Goal: Information Seeking & Learning: Learn about a topic

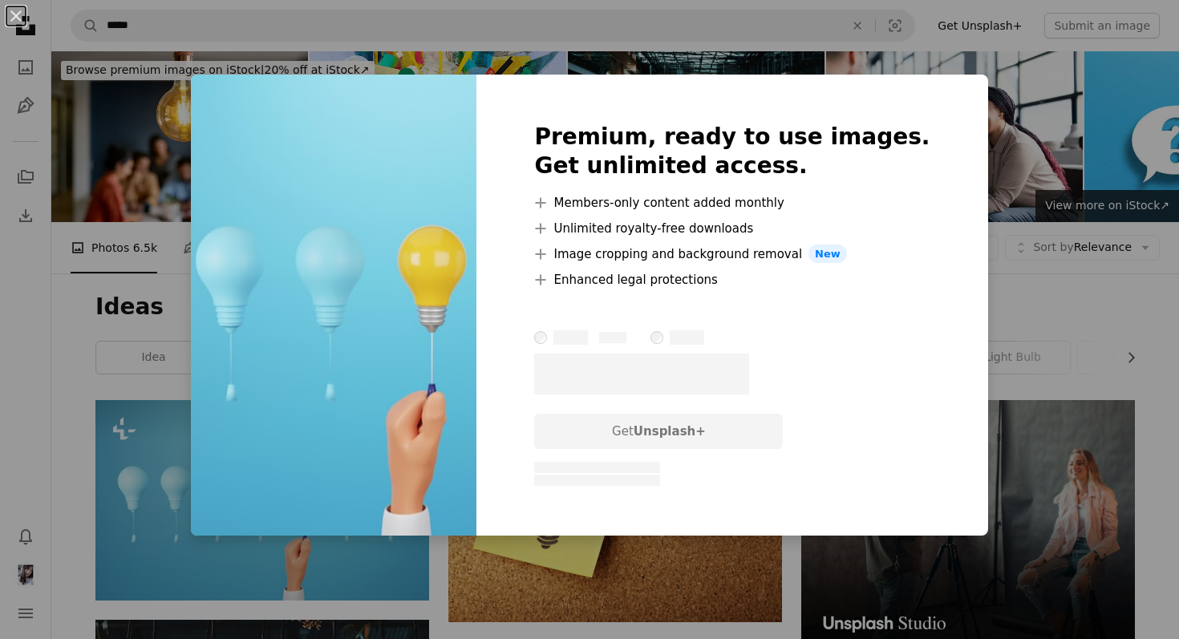
scroll to position [272, 0]
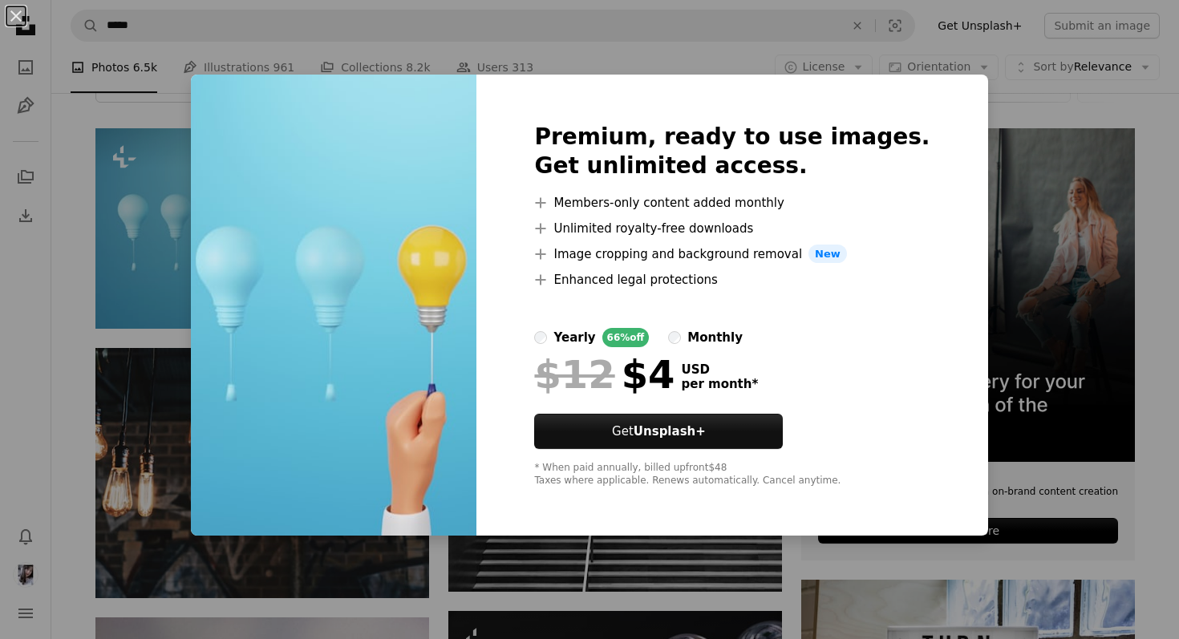
click at [1154, 194] on div "An X shape Premium, ready to use images. Get unlimited access. A plus sign Memb…" at bounding box center [589, 319] width 1179 height 639
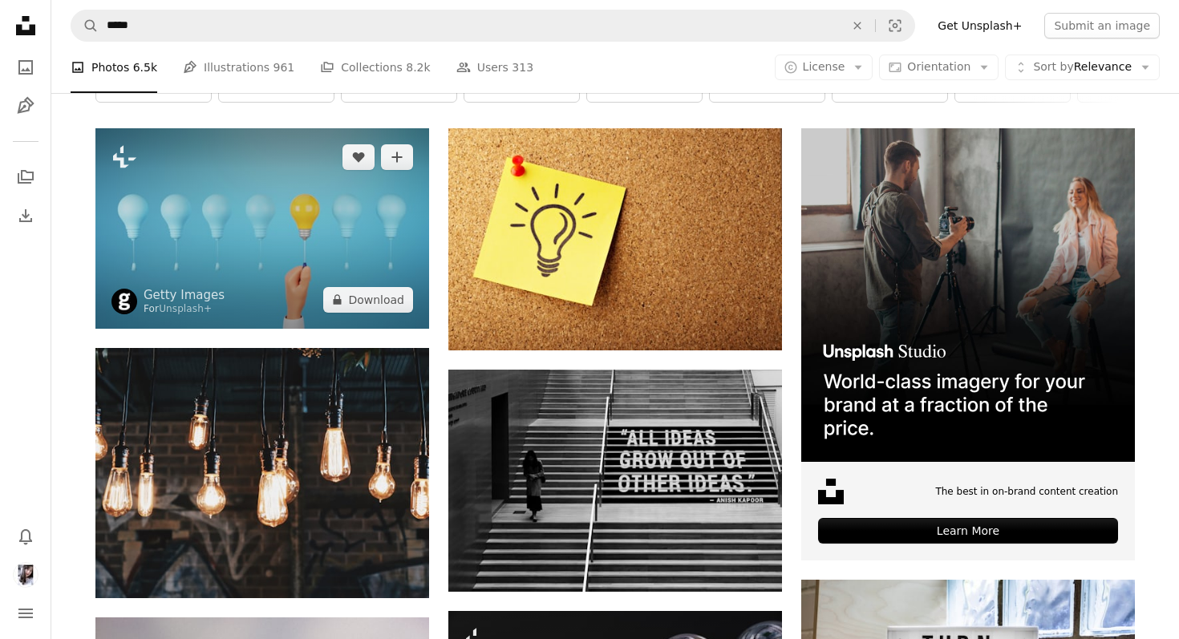
click at [364, 182] on img at bounding box center [262, 228] width 334 height 201
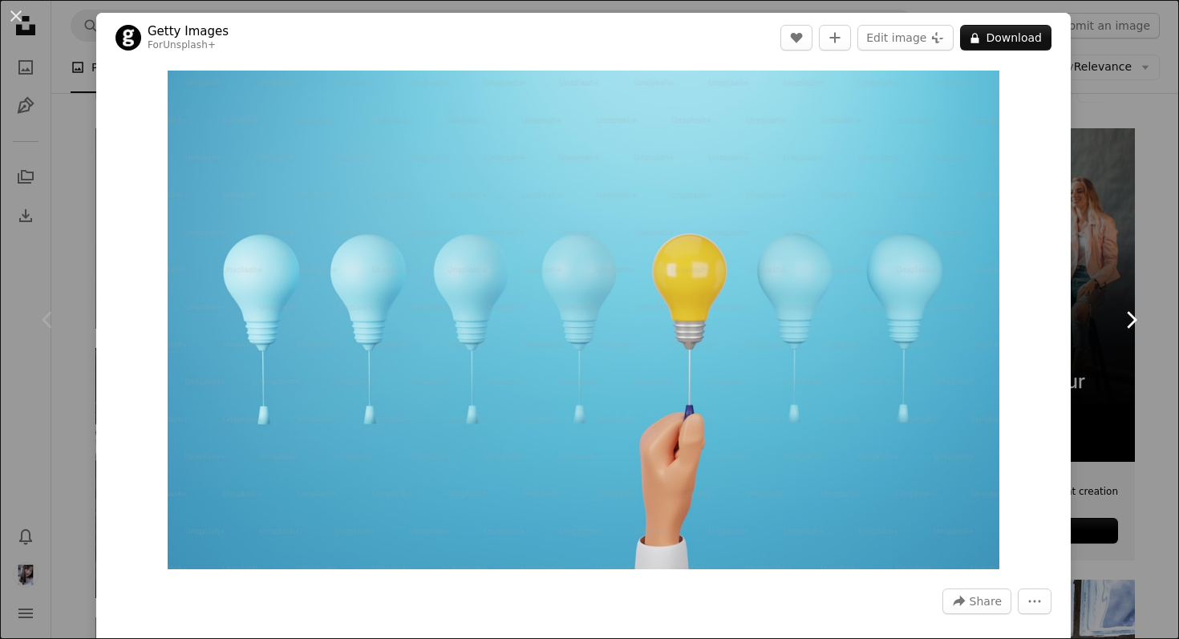
click at [1170, 256] on link "Chevron right" at bounding box center [1131, 320] width 96 height 154
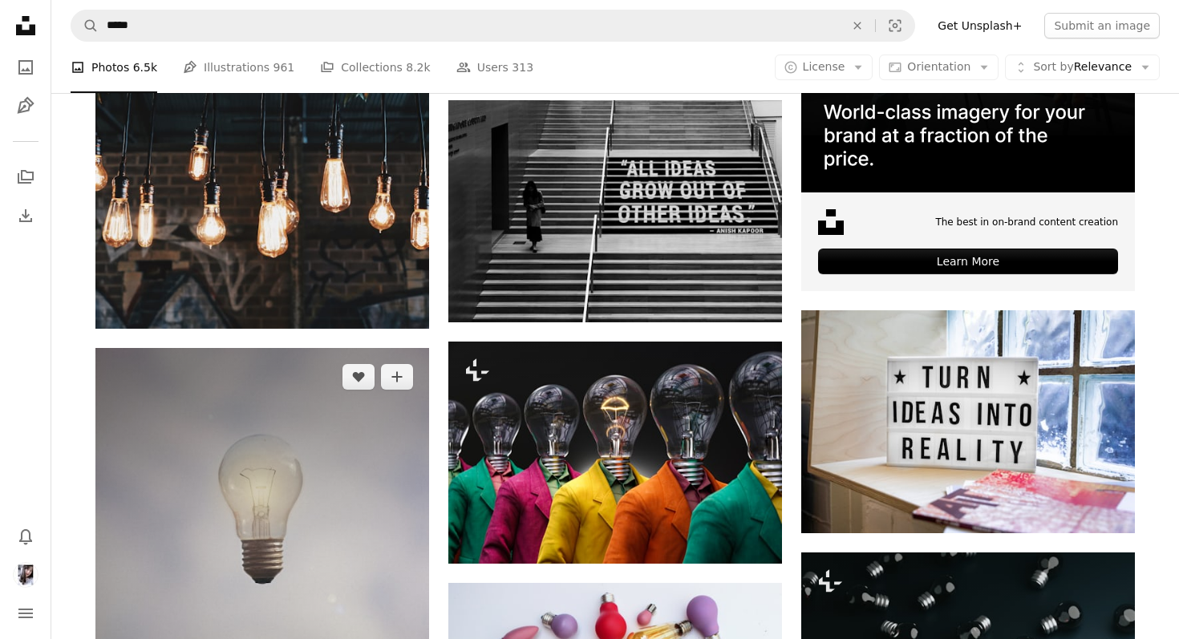
scroll to position [312, 0]
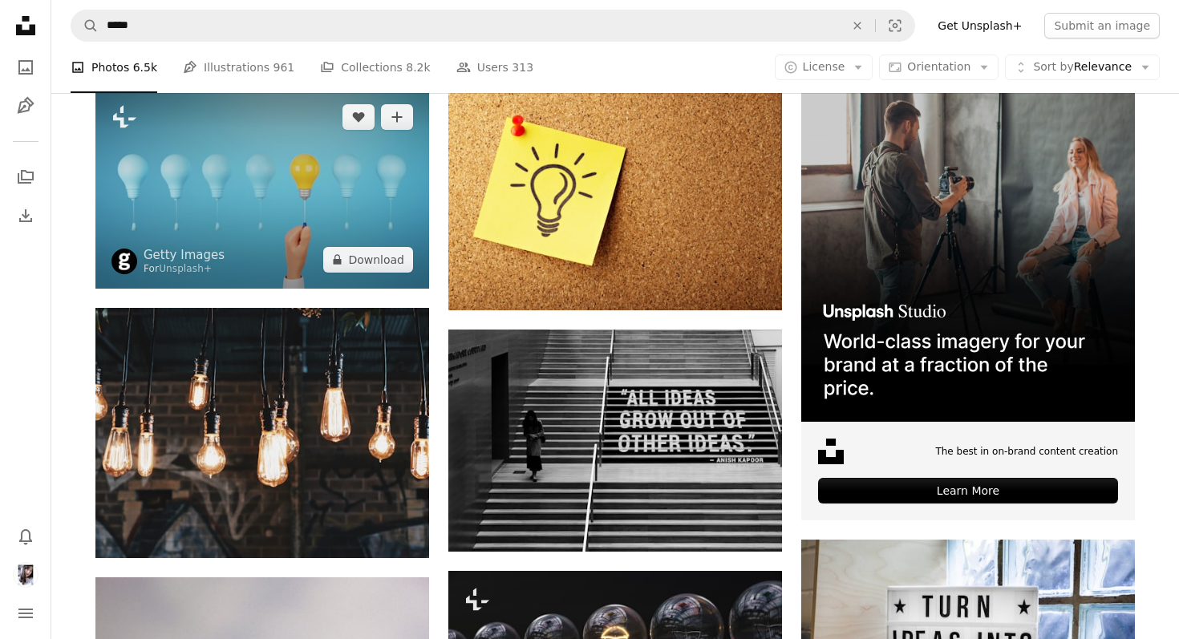
click at [299, 201] on img at bounding box center [262, 188] width 334 height 201
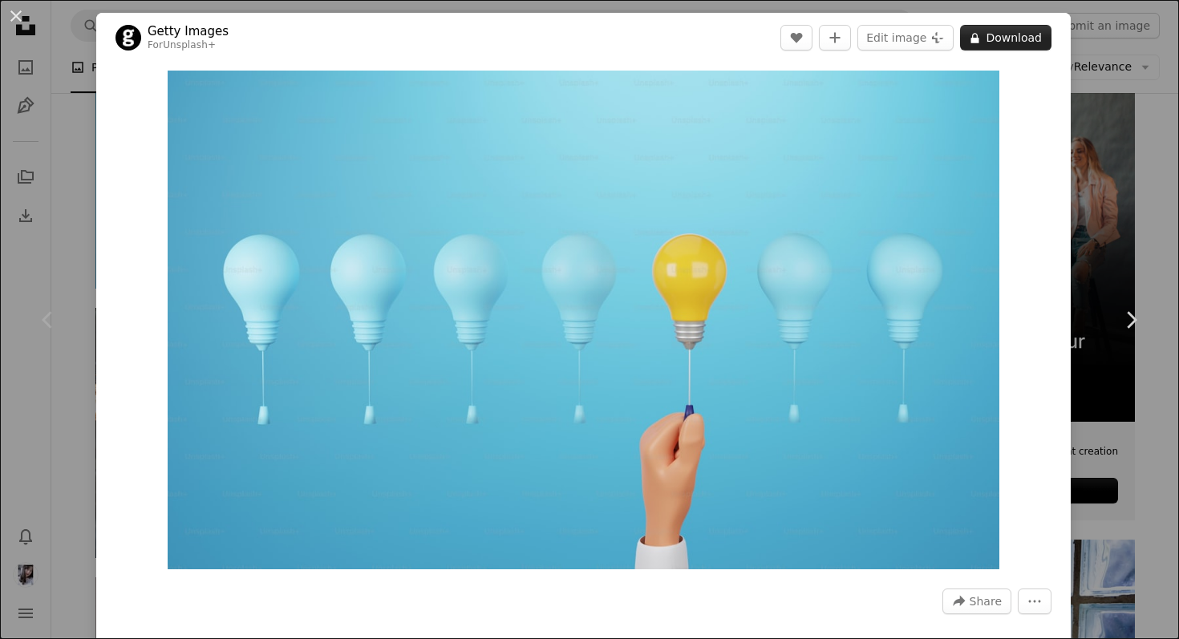
click at [1027, 40] on button "A lock Download" at bounding box center [1005, 38] width 91 height 26
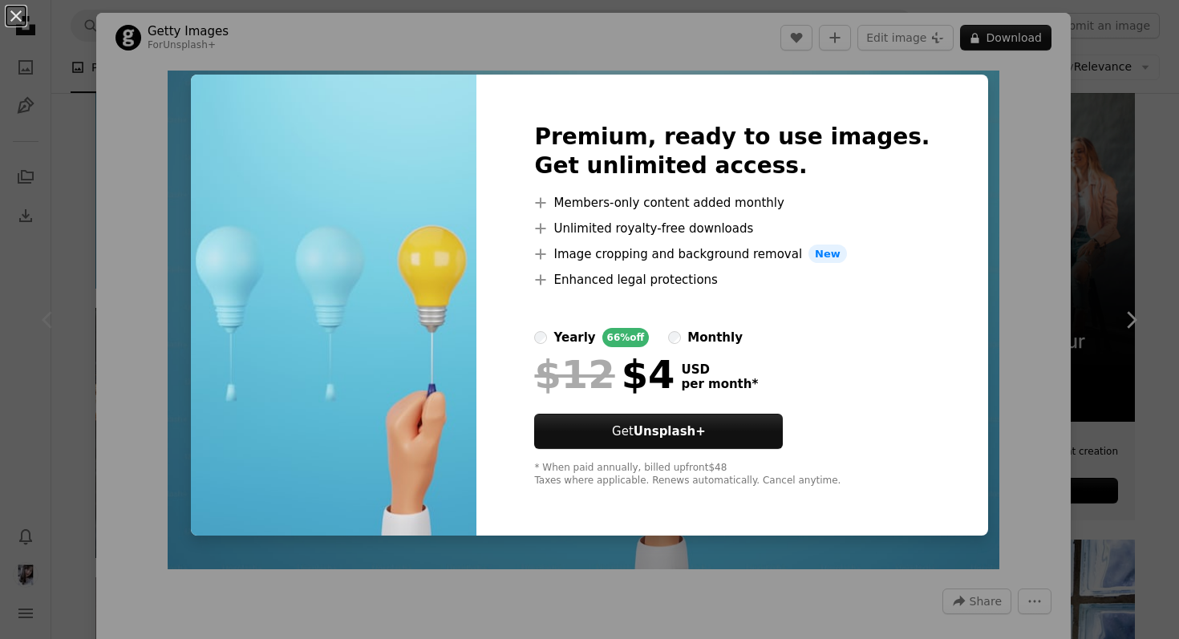
click at [714, 333] on label "monthly" at bounding box center [705, 337] width 75 height 19
click at [595, 328] on div "yearly" at bounding box center [574, 337] width 42 height 19
click at [1081, 329] on div "An X shape Premium, ready to use images. Get unlimited access. A plus sign Memb…" at bounding box center [589, 319] width 1179 height 639
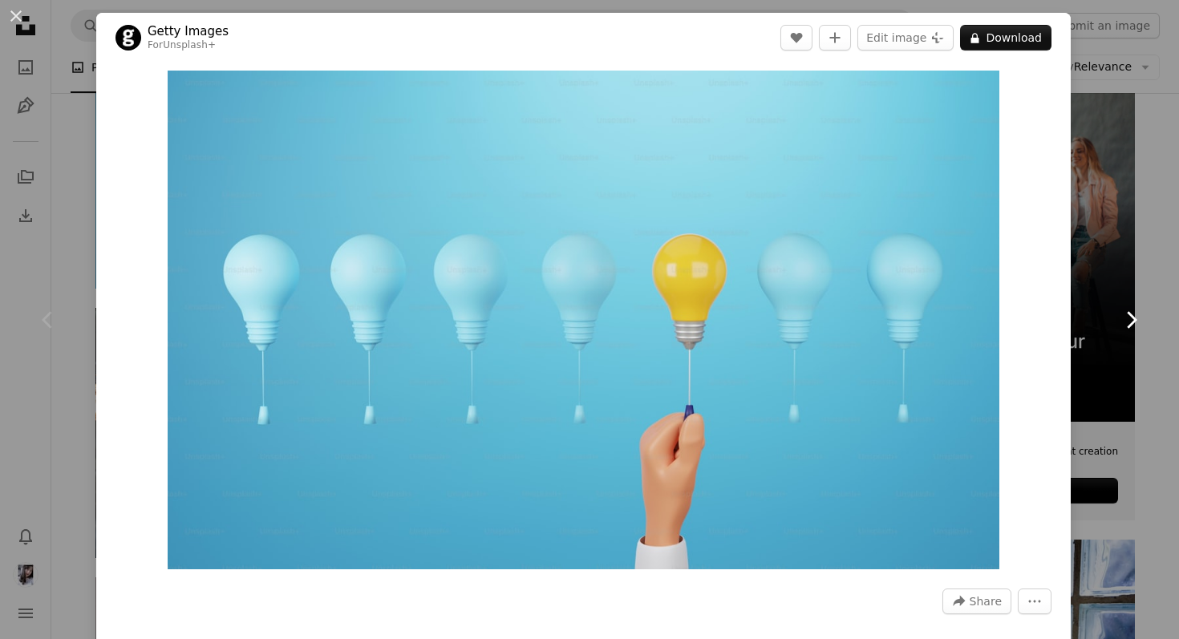
click at [1136, 284] on link "Chevron right" at bounding box center [1131, 320] width 96 height 154
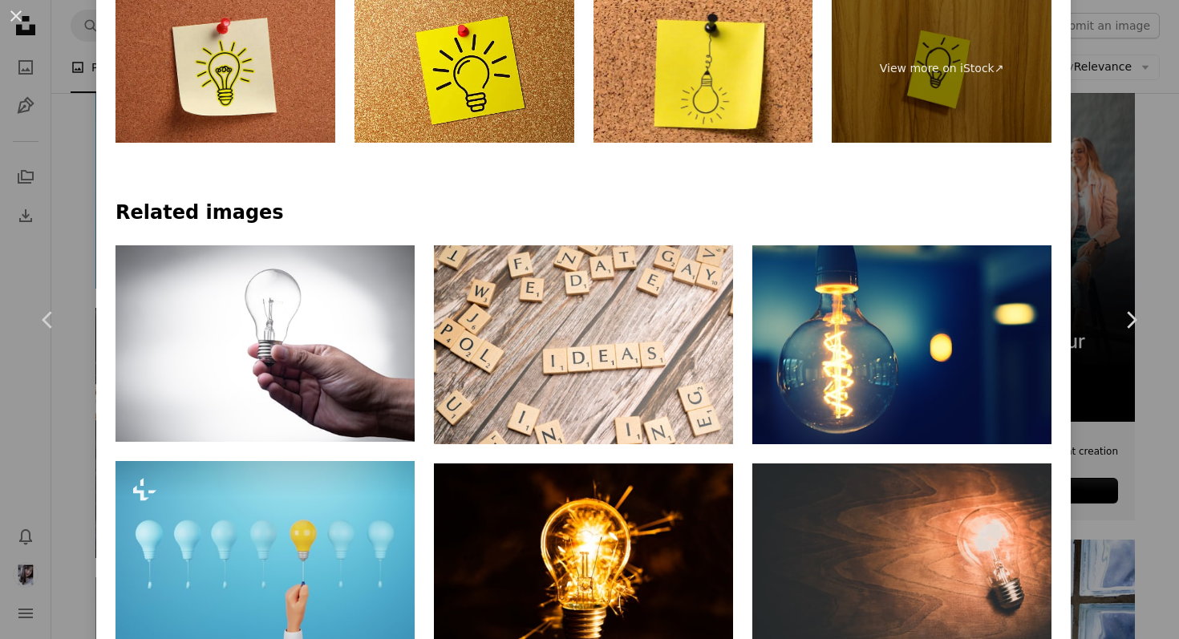
scroll to position [910, 0]
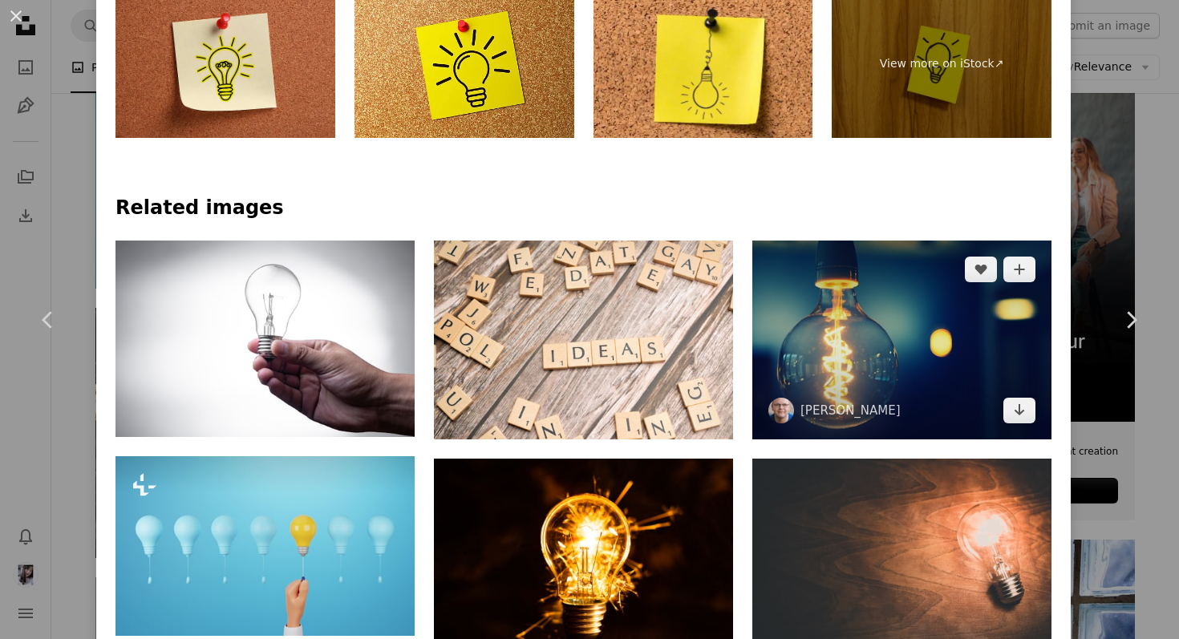
click at [913, 333] on img at bounding box center [901, 340] width 299 height 199
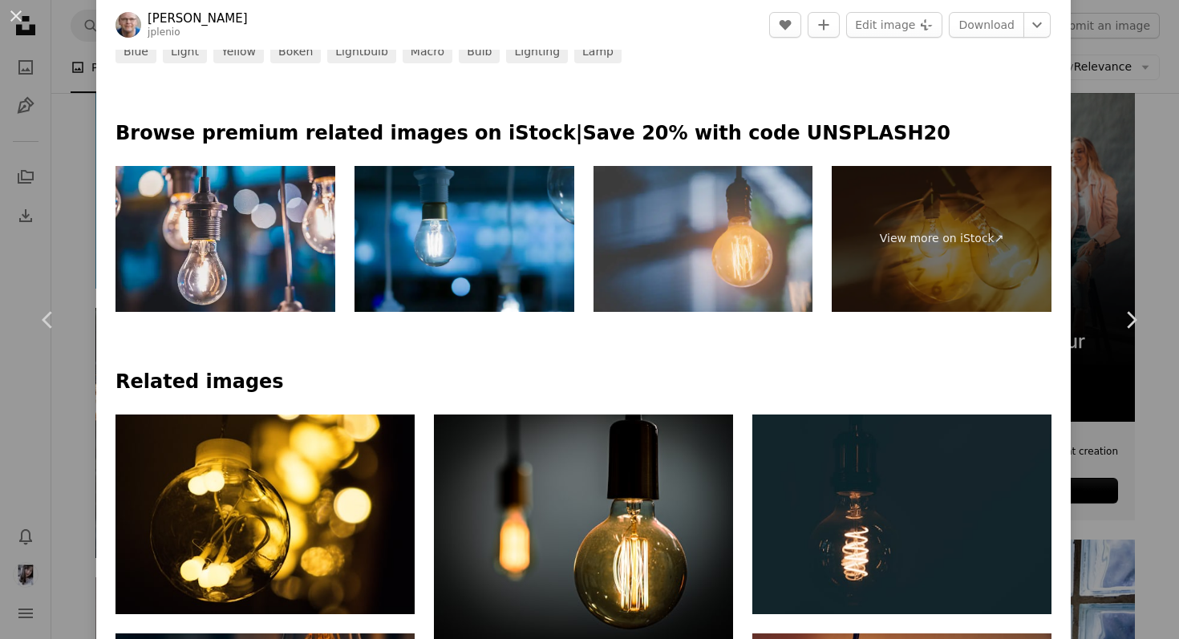
scroll to position [699, 0]
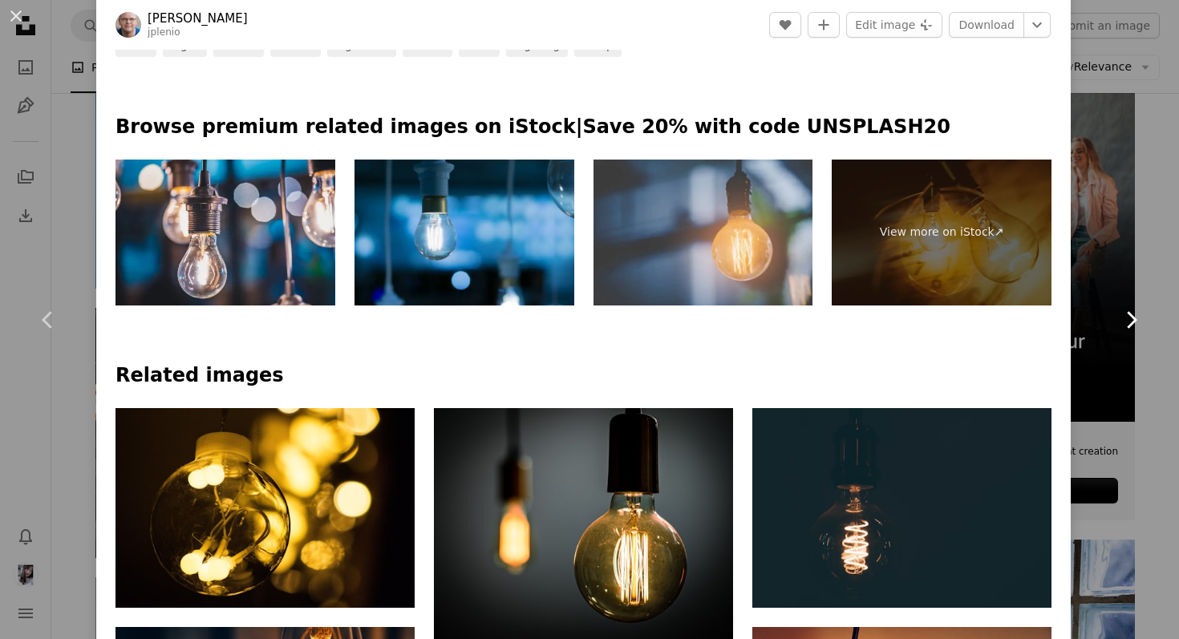
click at [1085, 362] on link "Chevron right" at bounding box center [1131, 320] width 96 height 154
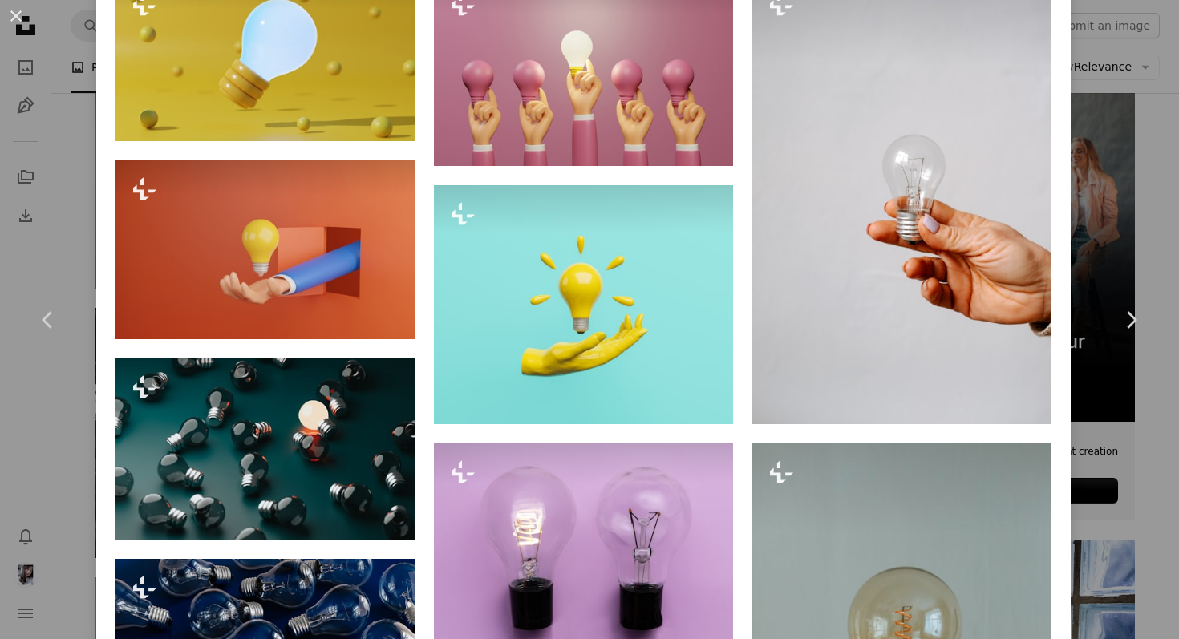
scroll to position [909, 0]
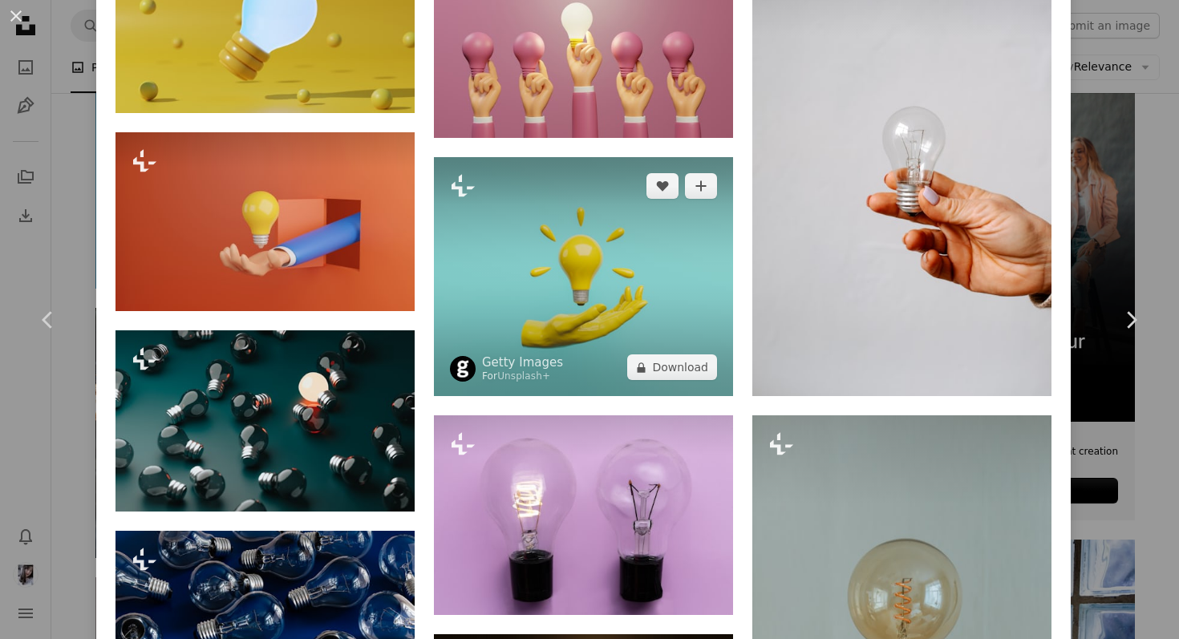
click at [687, 358] on img at bounding box center [583, 276] width 299 height 239
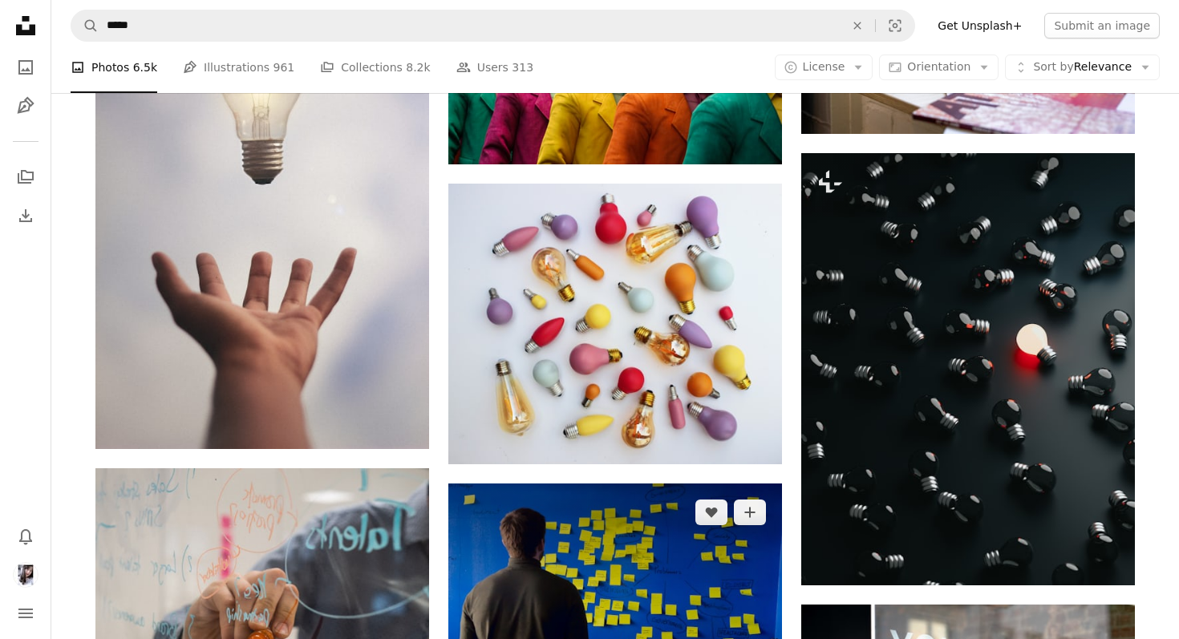
scroll to position [950, 0]
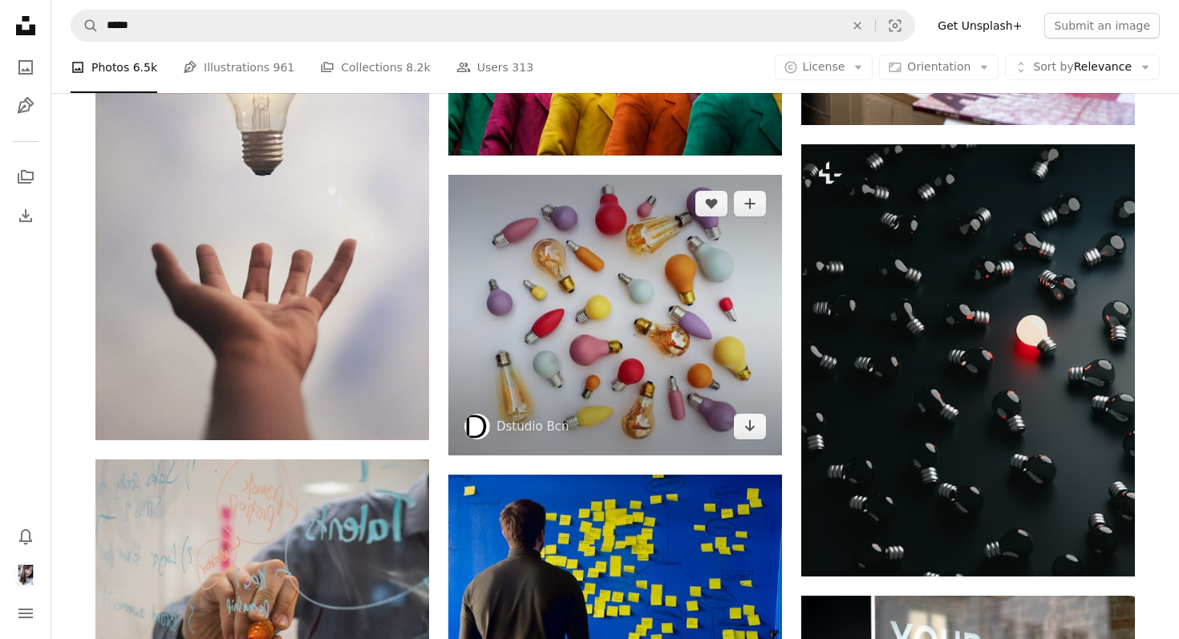
click at [626, 265] on img at bounding box center [615, 315] width 334 height 280
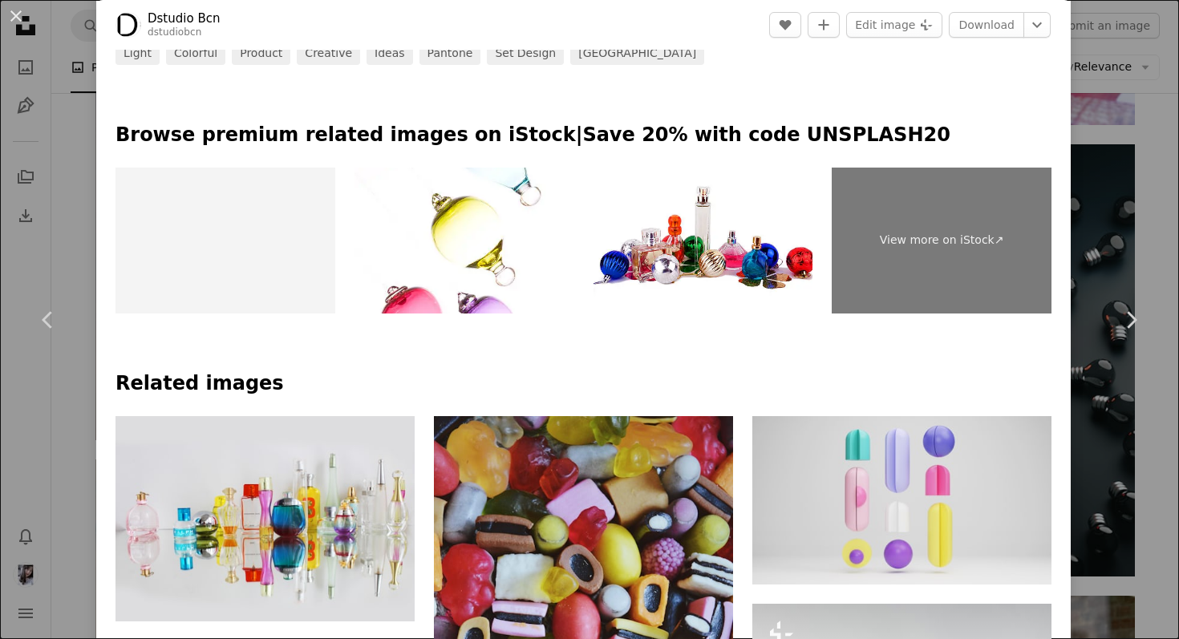
scroll to position [1176, 0]
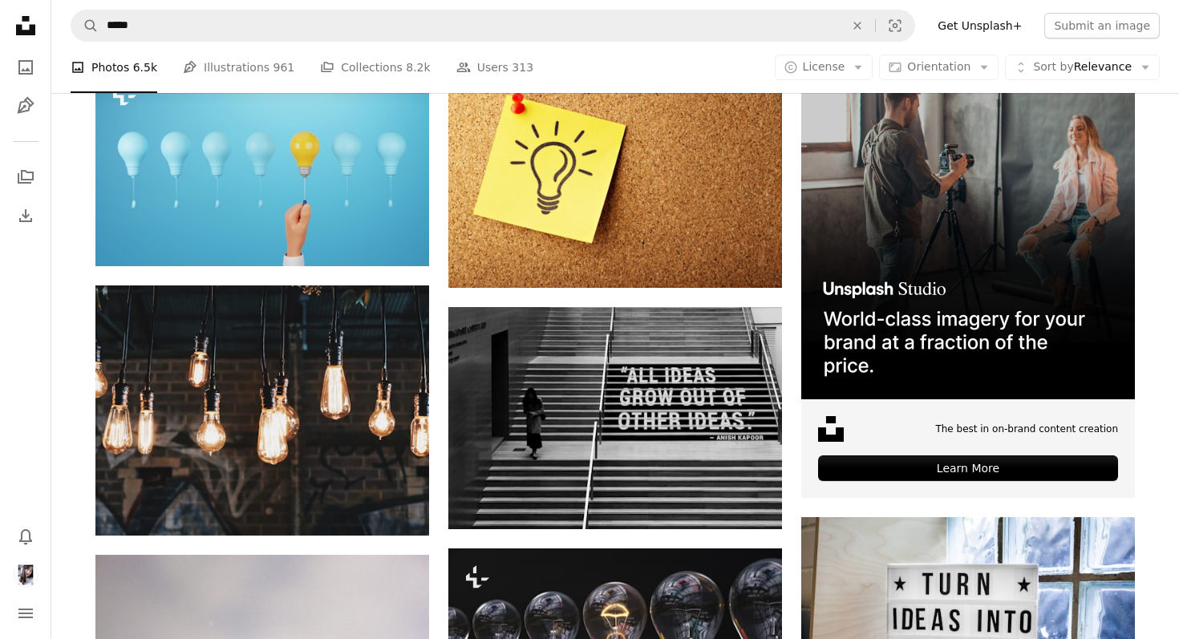
scroll to position [411, 0]
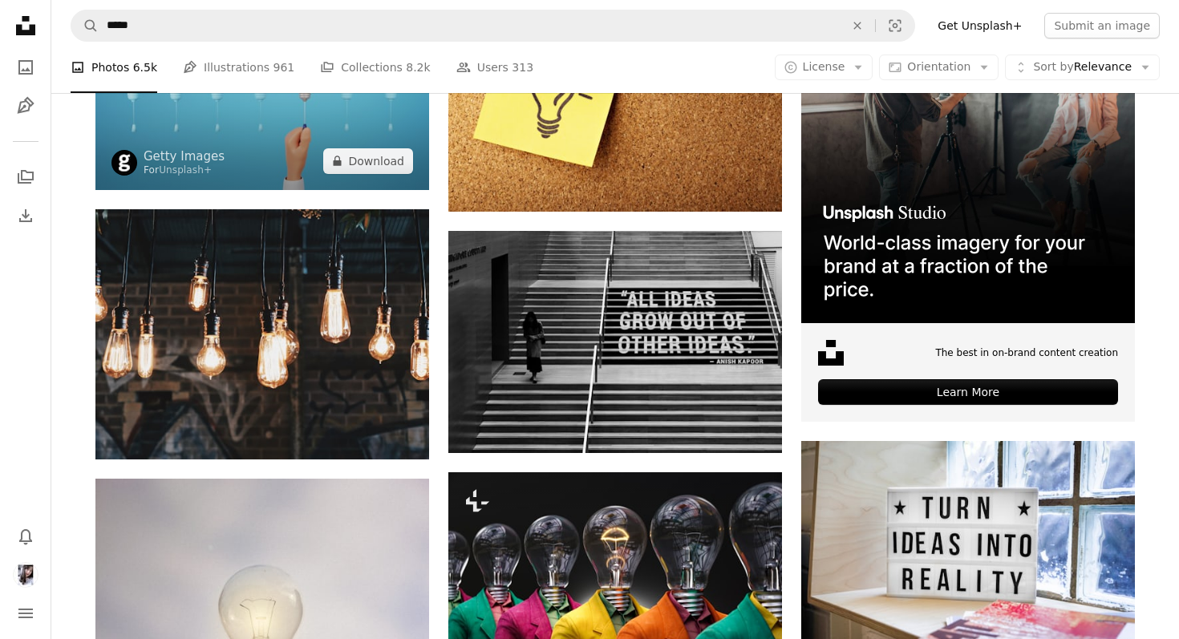
click at [306, 109] on img at bounding box center [262, 90] width 334 height 201
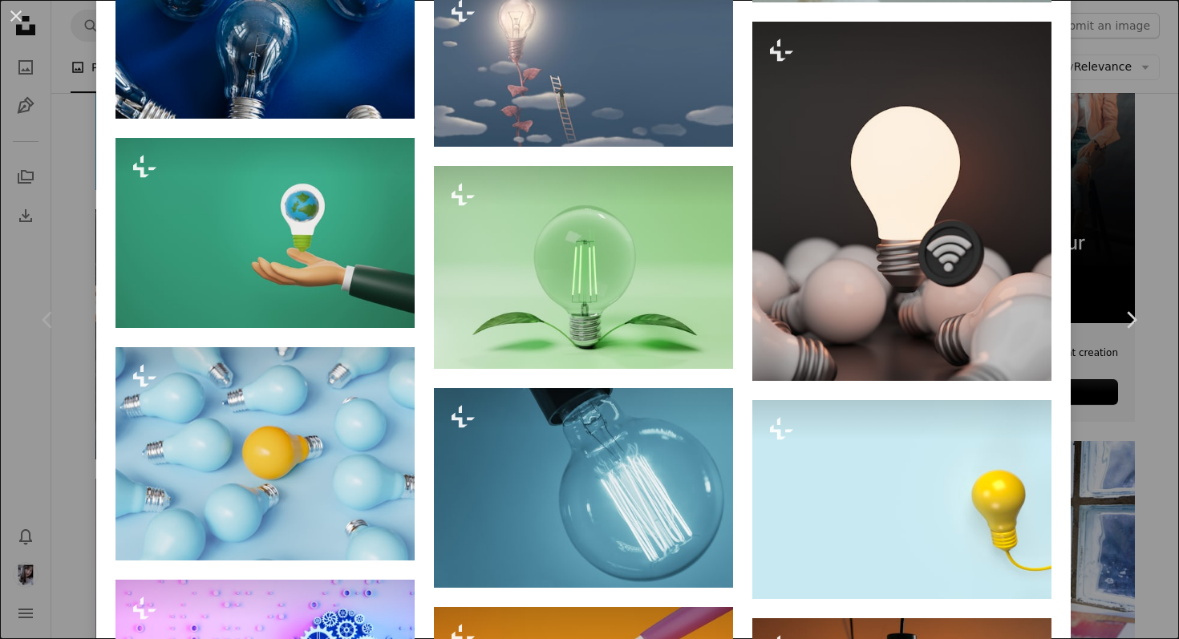
scroll to position [1794, 0]
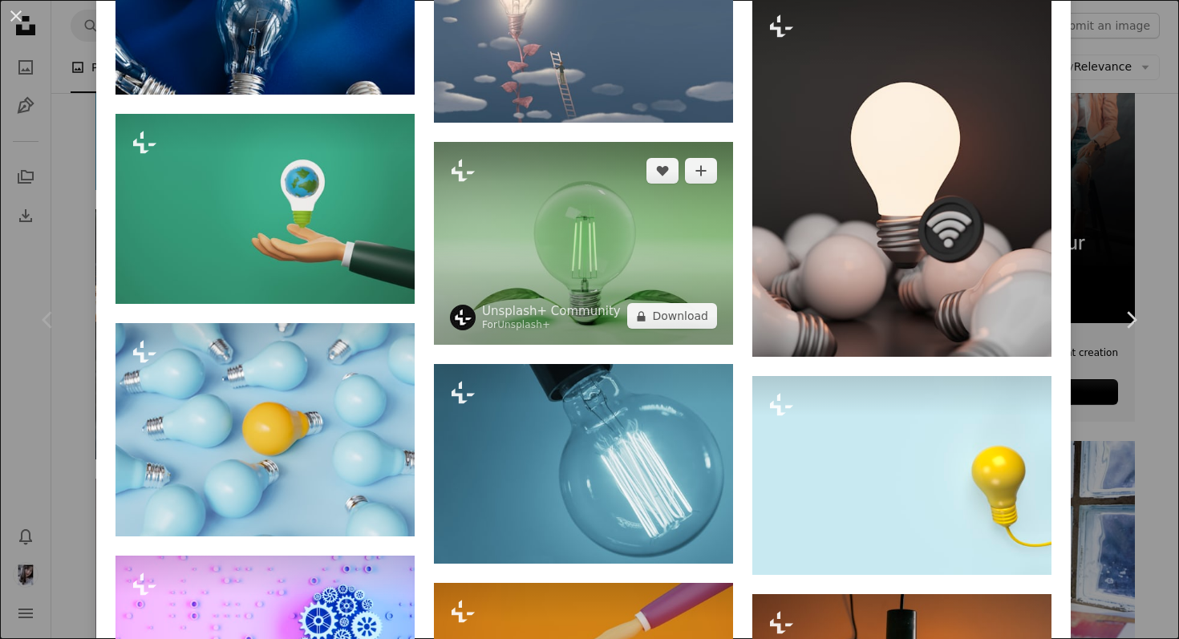
click at [576, 208] on img at bounding box center [583, 243] width 299 height 203
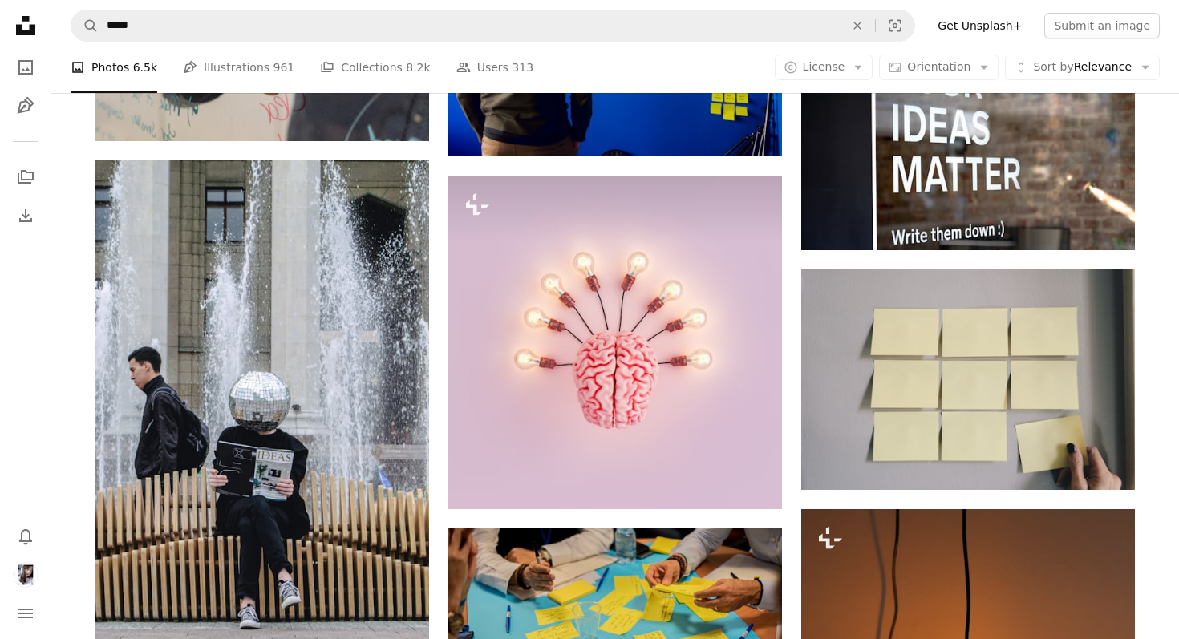
scroll to position [1520, 0]
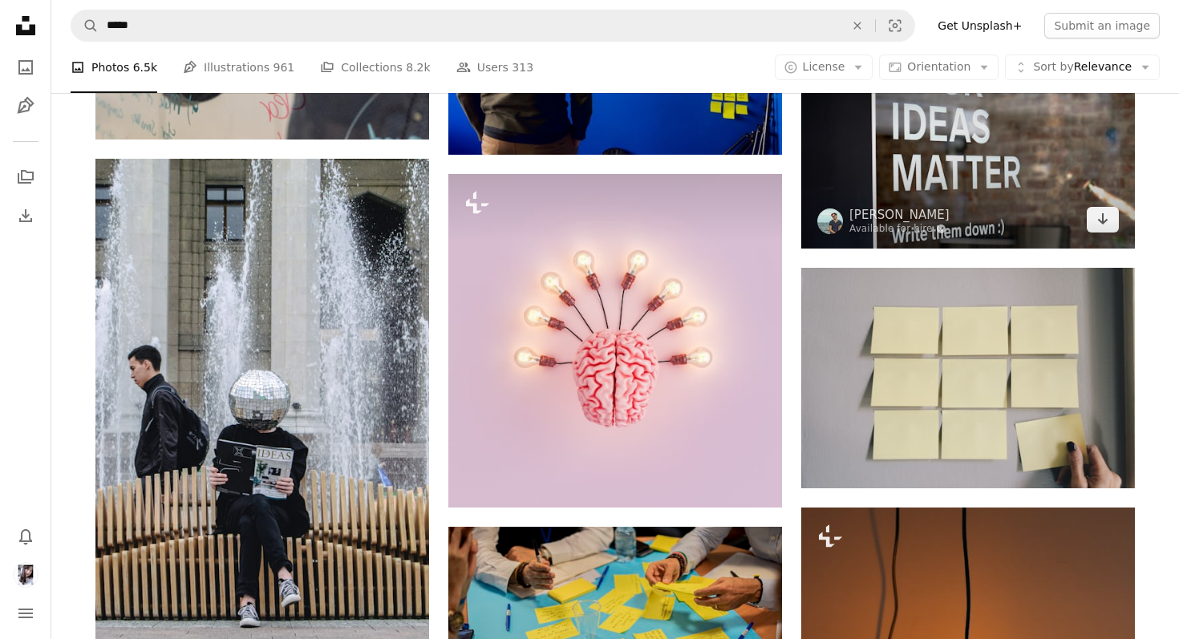
click at [931, 180] on img at bounding box center [968, 137] width 334 height 223
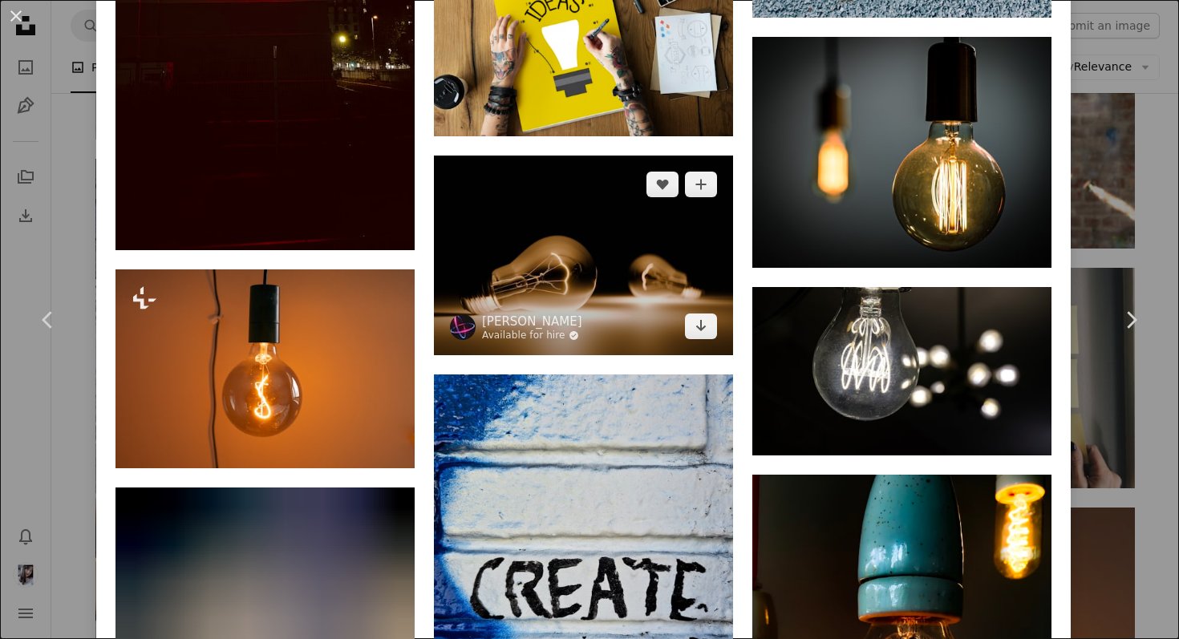
scroll to position [1266, 0]
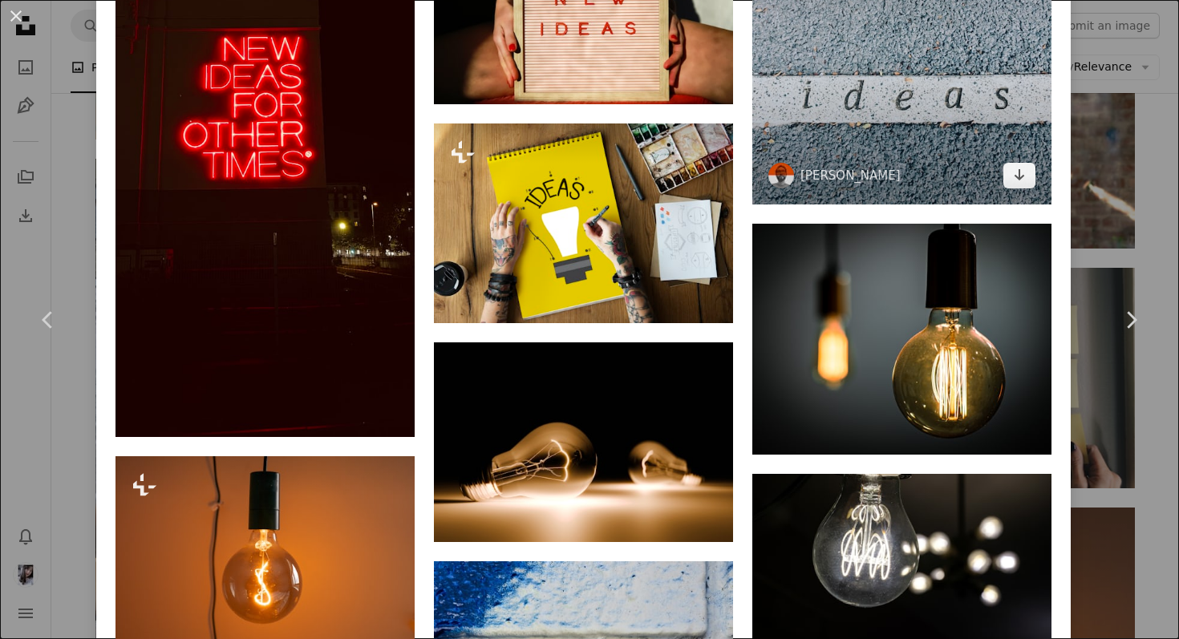
click at [920, 47] on img at bounding box center [901, 55] width 299 height 300
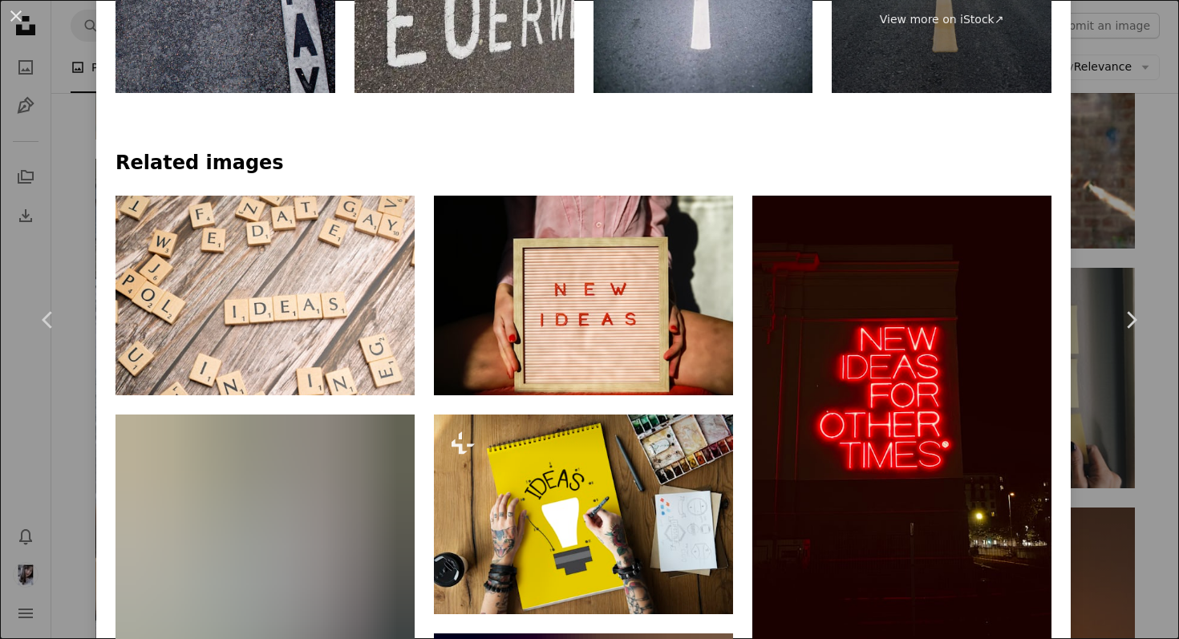
scroll to position [1019, 0]
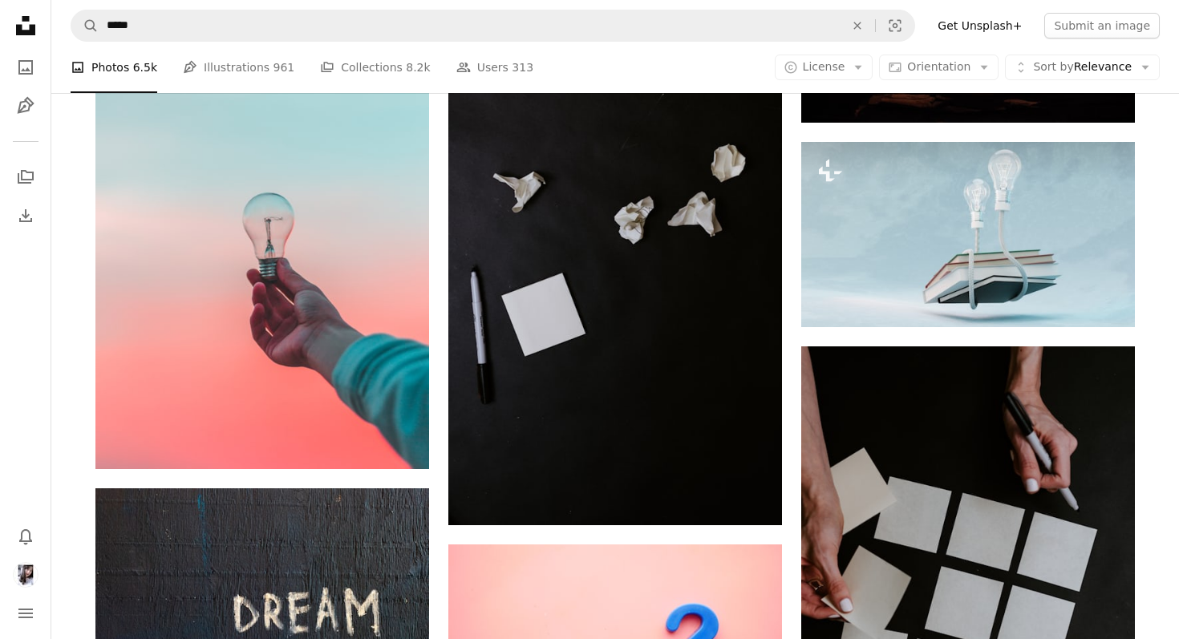
scroll to position [3232, 0]
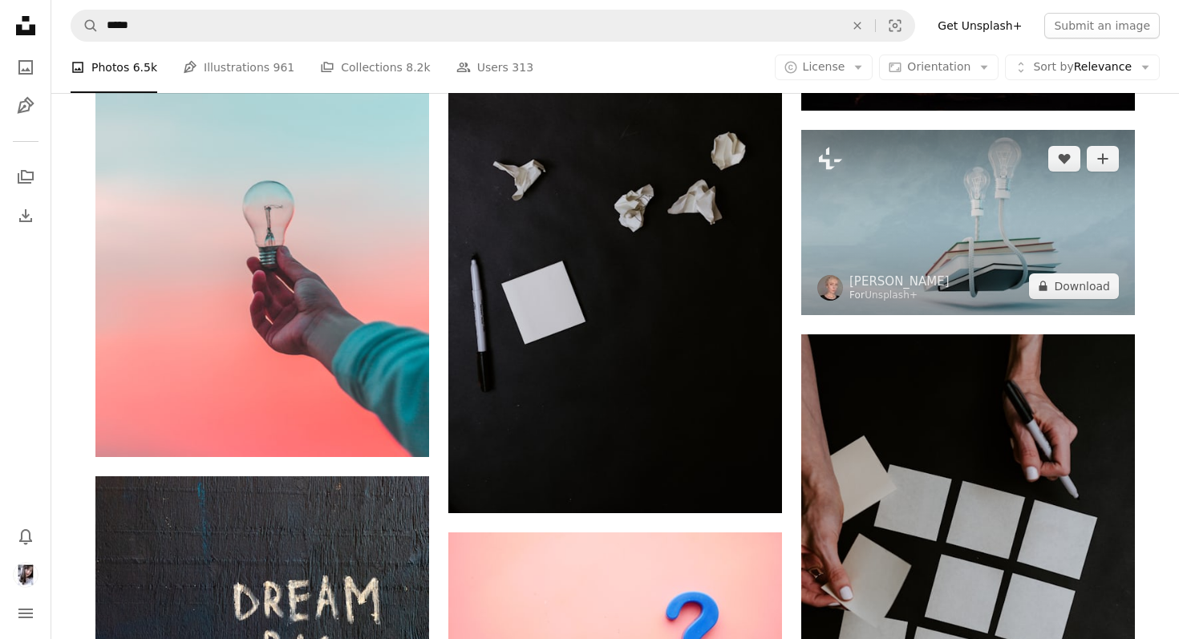
click at [962, 249] on img at bounding box center [968, 222] width 334 height 185
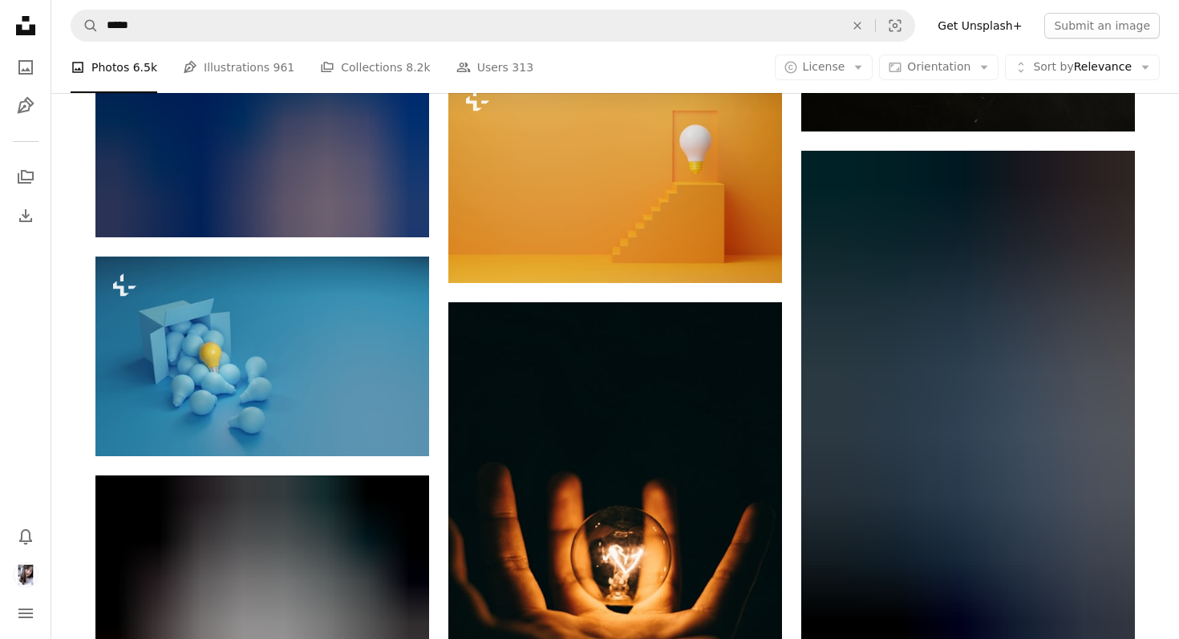
scroll to position [3898, 0]
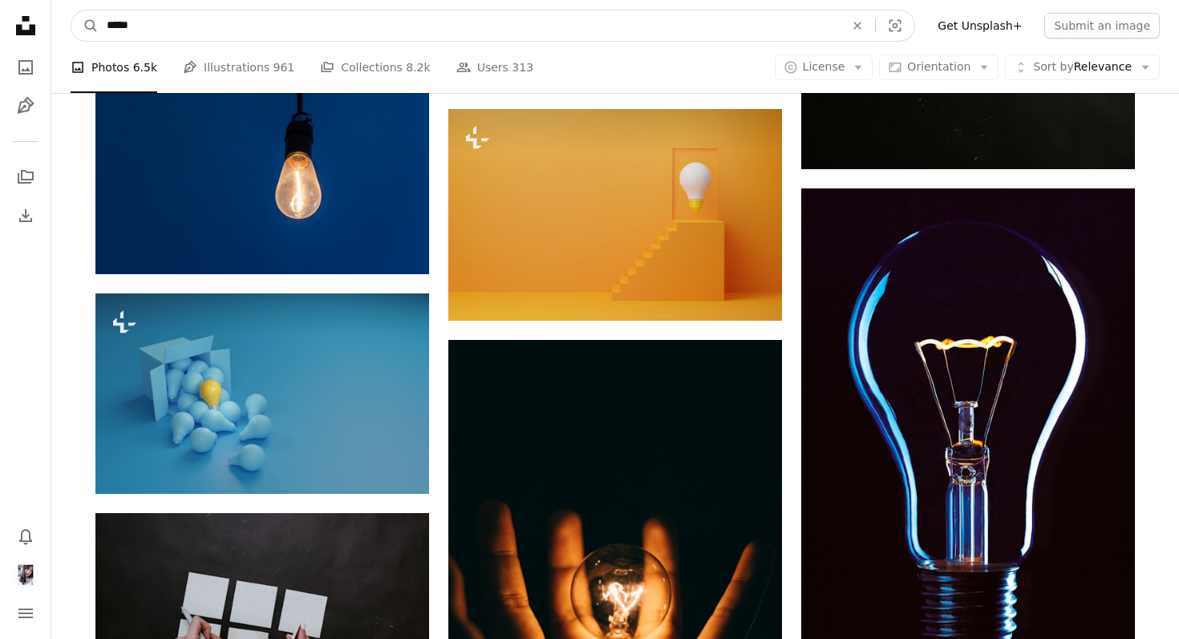
click at [115, 20] on input "*****" at bounding box center [469, 25] width 741 height 30
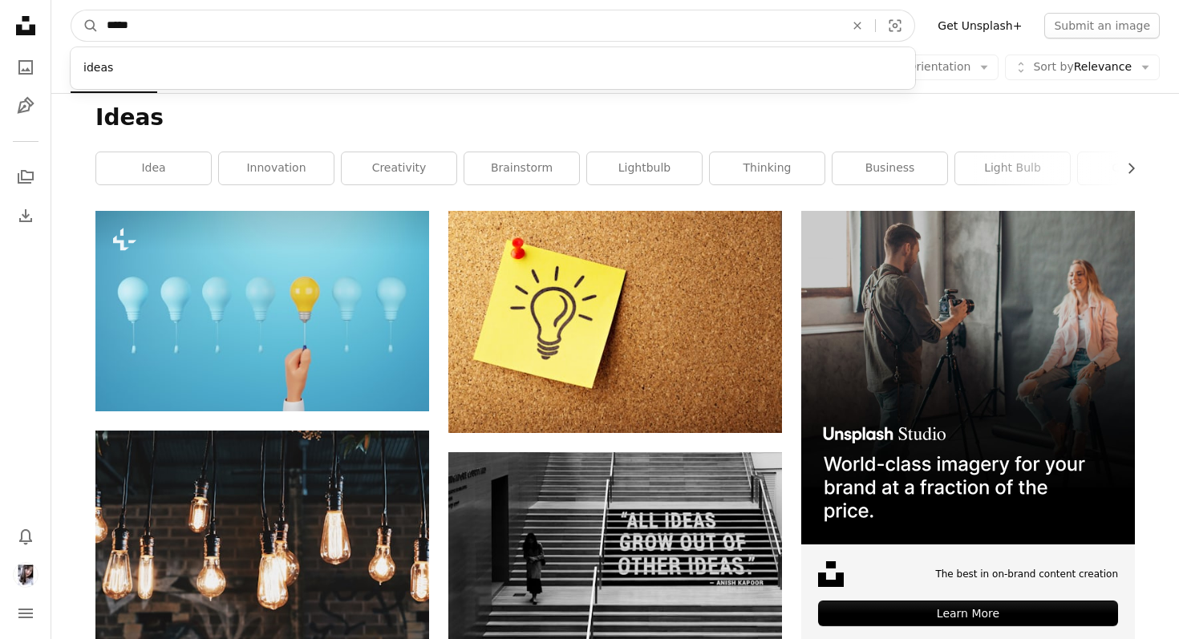
scroll to position [177, 0]
